Goal: Task Accomplishment & Management: Manage account settings

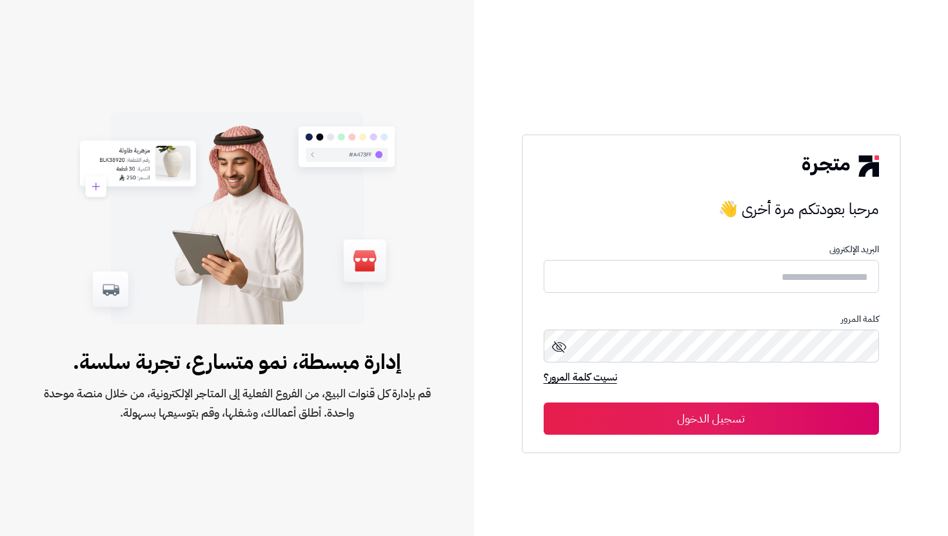
click at [779, 284] on input "text" at bounding box center [711, 276] width 335 height 33
type input "*"
type input "**********"
click at [598, 375] on link "نسيت كلمة المرور؟" at bounding box center [581, 379] width 74 height 18
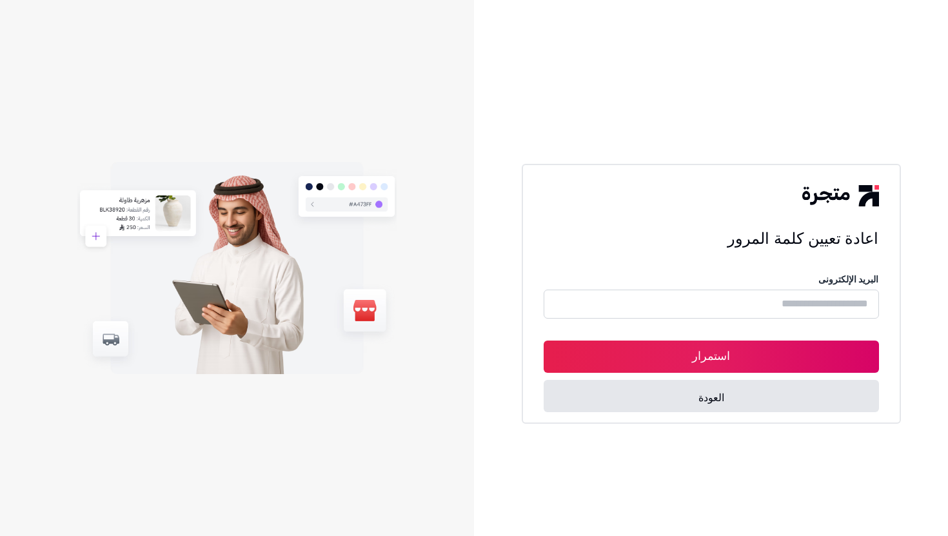
click at [723, 295] on input "text" at bounding box center [711, 304] width 335 height 29
type input "*"
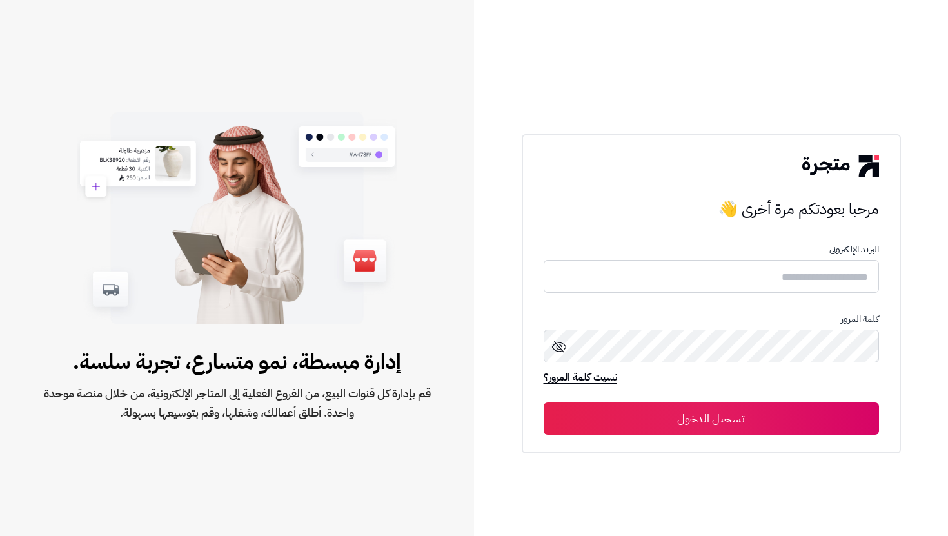
click at [849, 284] on input "text" at bounding box center [711, 276] width 335 height 33
type input "**********"
click at [544, 403] on button "تسجيل الدخول" at bounding box center [711, 419] width 335 height 32
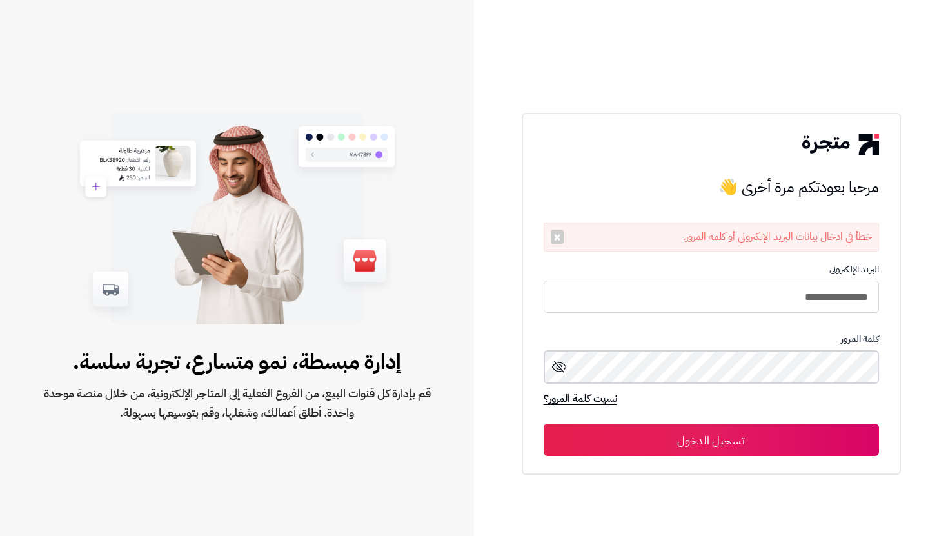
click at [544, 424] on button "تسجيل الدخول" at bounding box center [711, 440] width 335 height 32
click at [558, 367] on icon at bounding box center [559, 366] width 15 height 15
click at [544, 424] on button "تسجيل الدخول" at bounding box center [711, 440] width 335 height 32
